Goal: Task Accomplishment & Management: Use online tool/utility

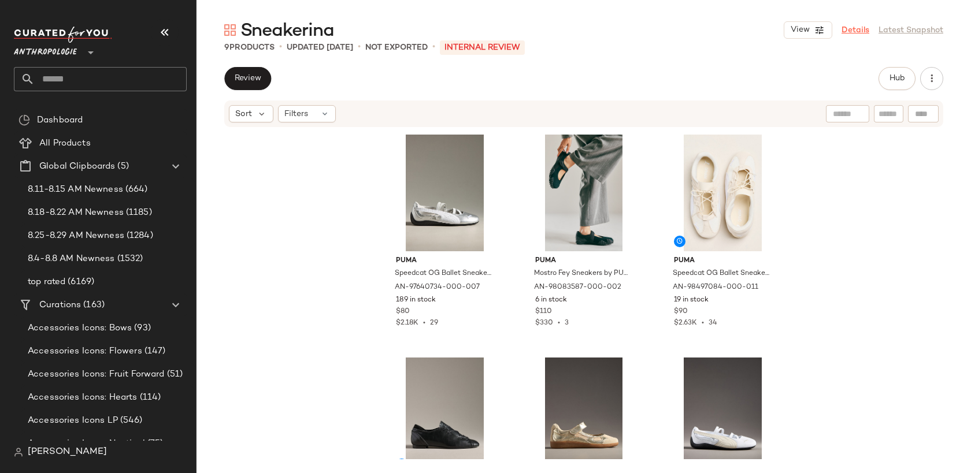
click at [865, 25] on link "Details" at bounding box center [856, 30] width 28 height 12
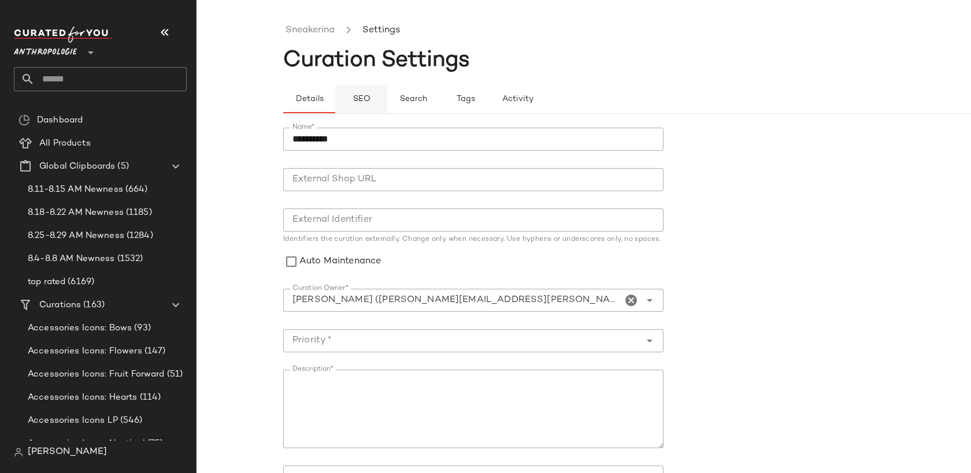
click at [365, 98] on span "SEO" at bounding box center [361, 99] width 18 height 9
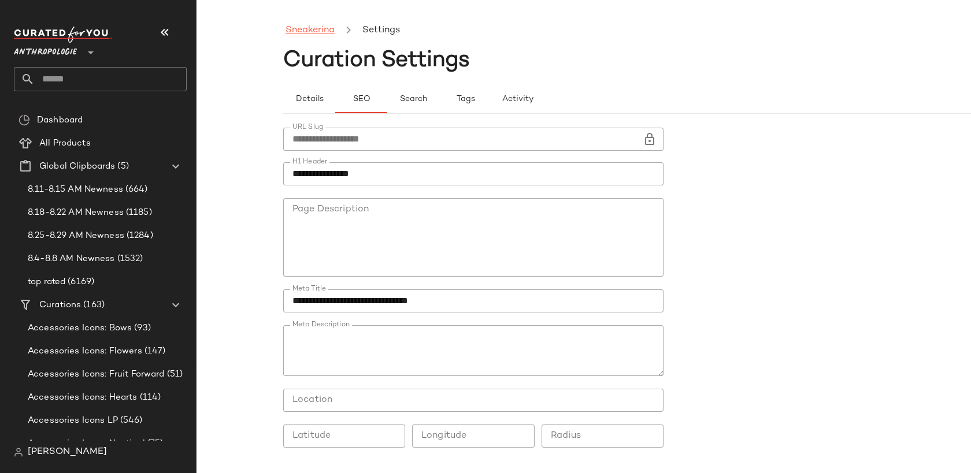
click at [323, 29] on link "Sneakerina" at bounding box center [310, 30] width 49 height 15
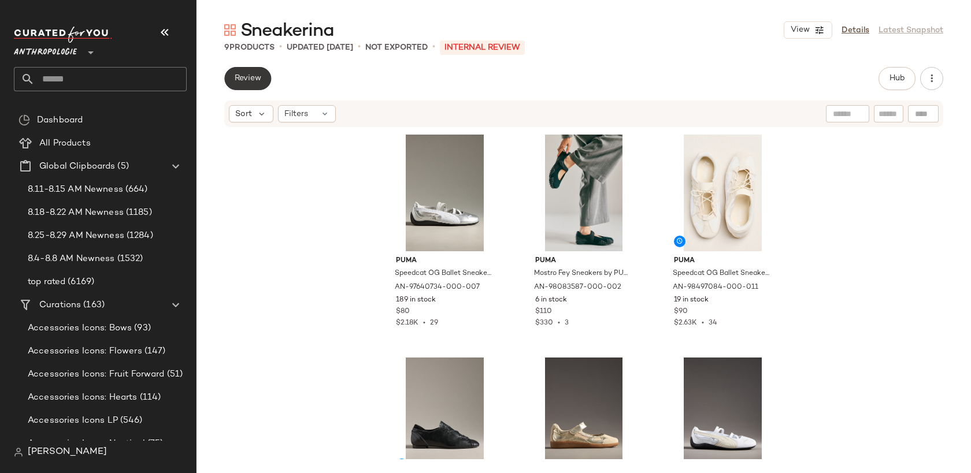
click at [257, 82] on span "Review" at bounding box center [247, 78] width 27 height 9
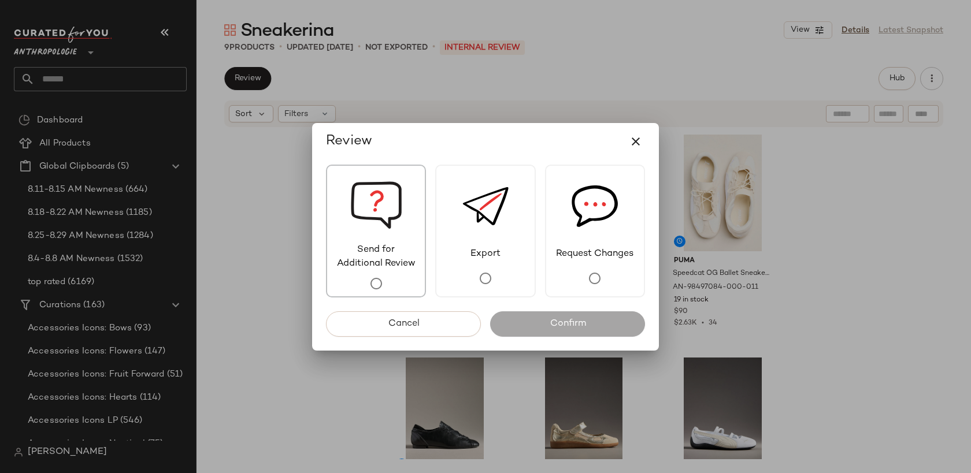
click at [379, 194] on img at bounding box center [376, 204] width 52 height 77
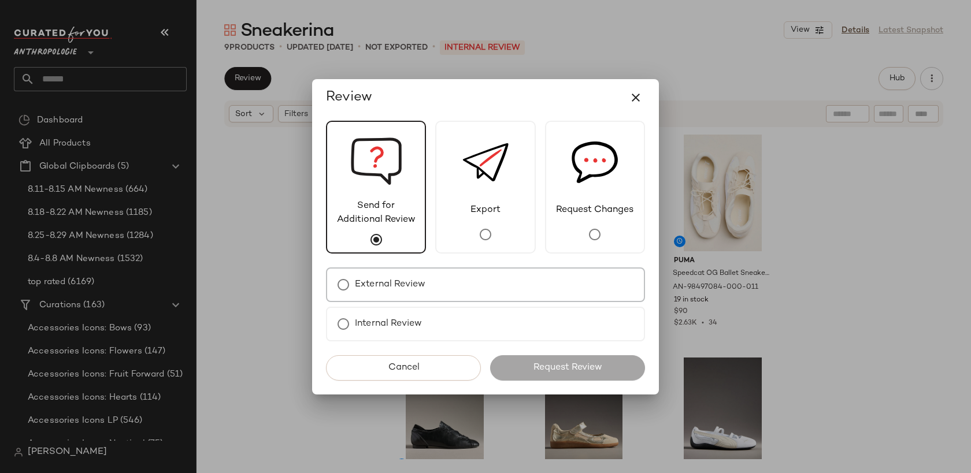
click at [417, 282] on label "External Review" at bounding box center [390, 284] width 71 height 23
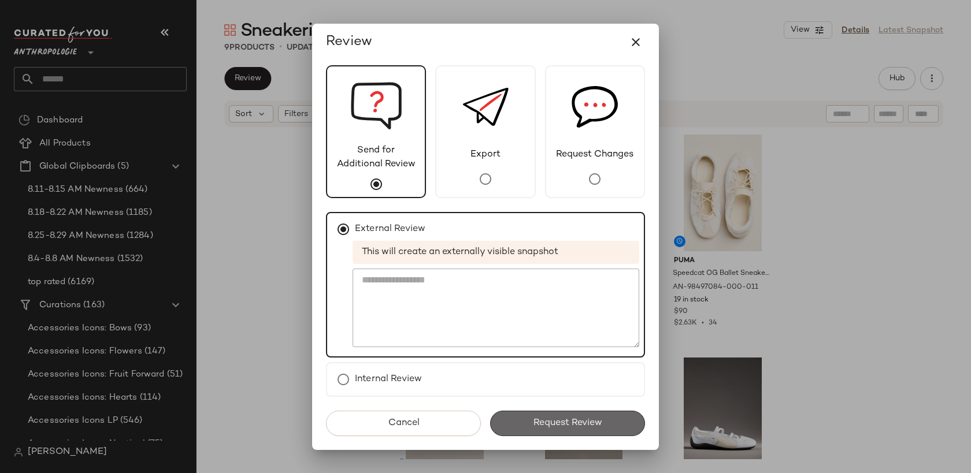
click at [568, 417] on button "Request Review" at bounding box center [567, 423] width 155 height 25
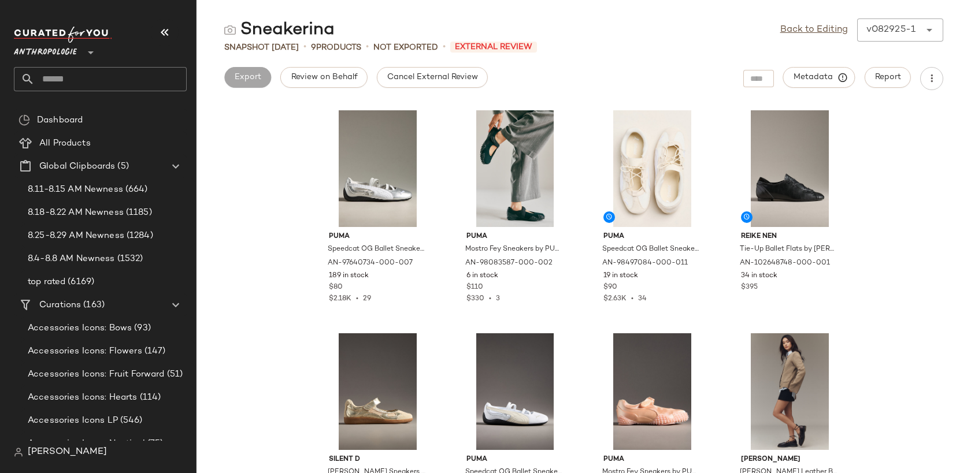
click at [54, 79] on input "text" at bounding box center [111, 79] width 152 height 24
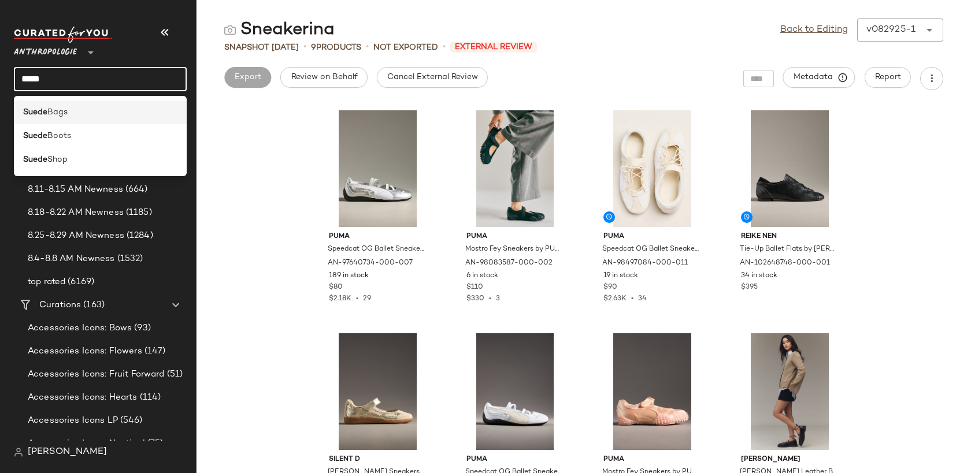
type input "*****"
click at [72, 113] on div "Suede Bags" at bounding box center [100, 112] width 154 height 12
